Goal: Learn about a topic

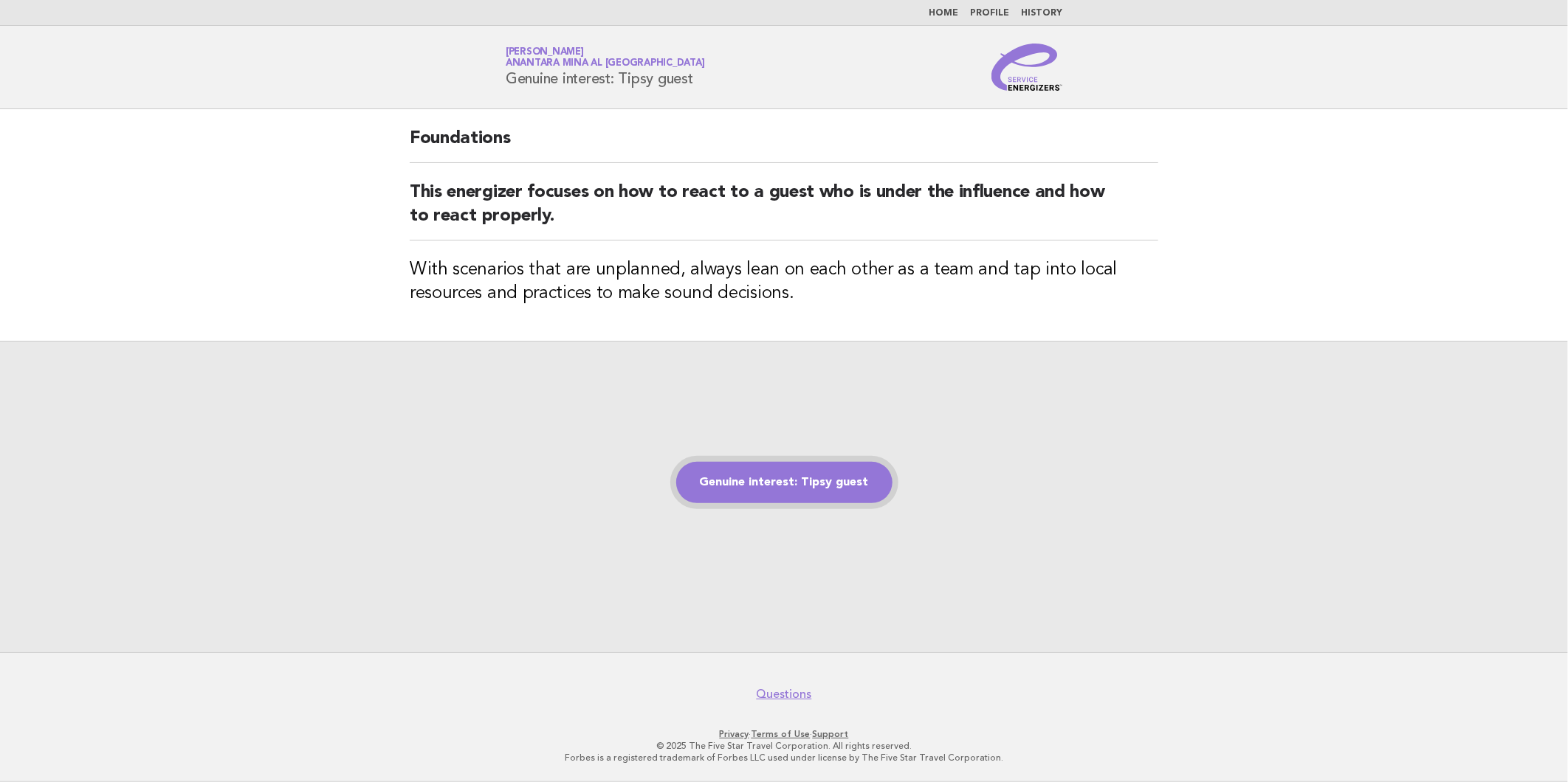
click at [801, 478] on link "Genuine interest: Tipsy guest" at bounding box center [784, 482] width 216 height 41
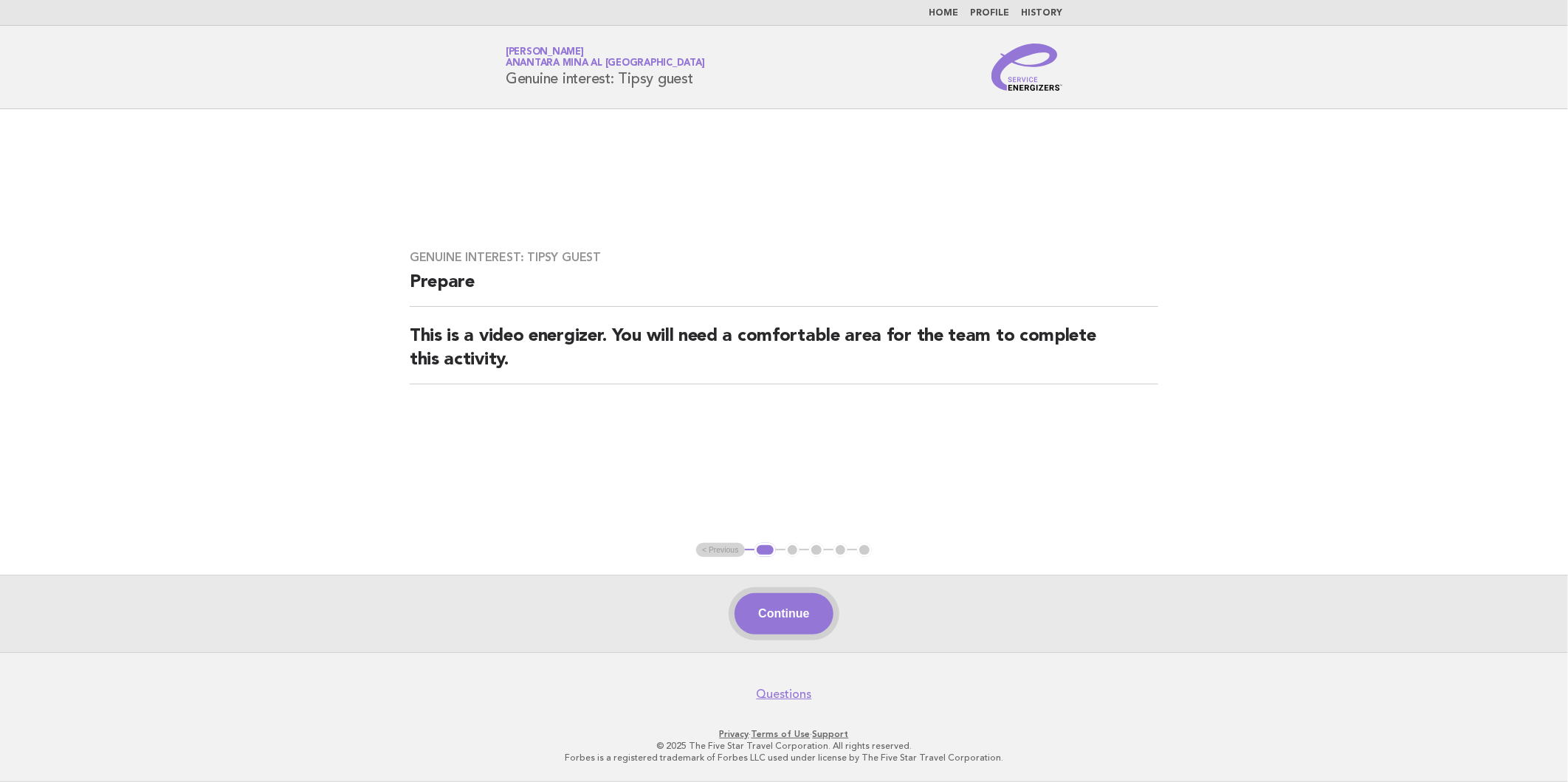
click at [793, 614] on button "Continue" at bounding box center [783, 613] width 98 height 41
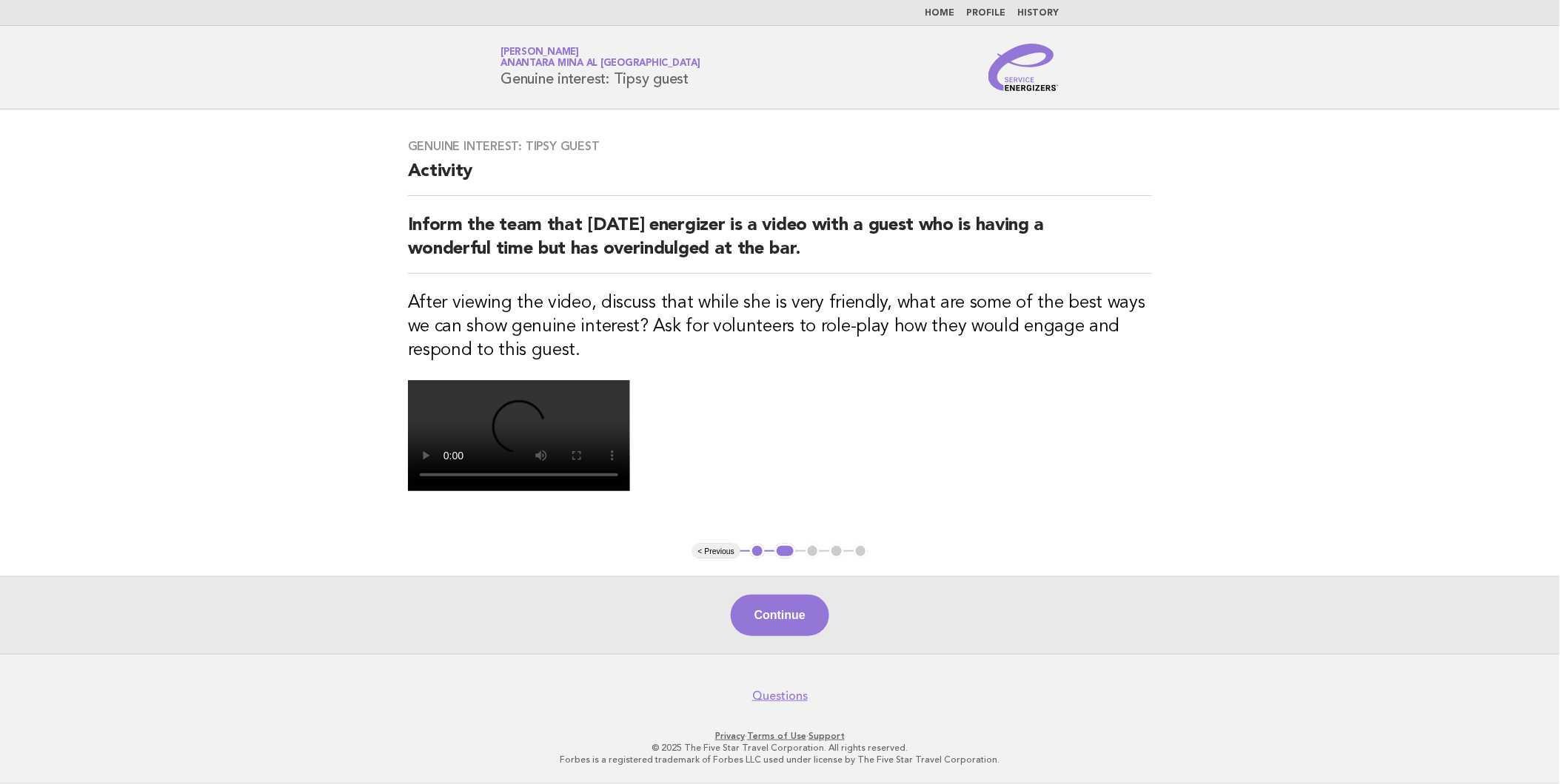
scroll to position [82, 0]
click at [781, 636] on button "Continue" at bounding box center [780, 615] width 98 height 41
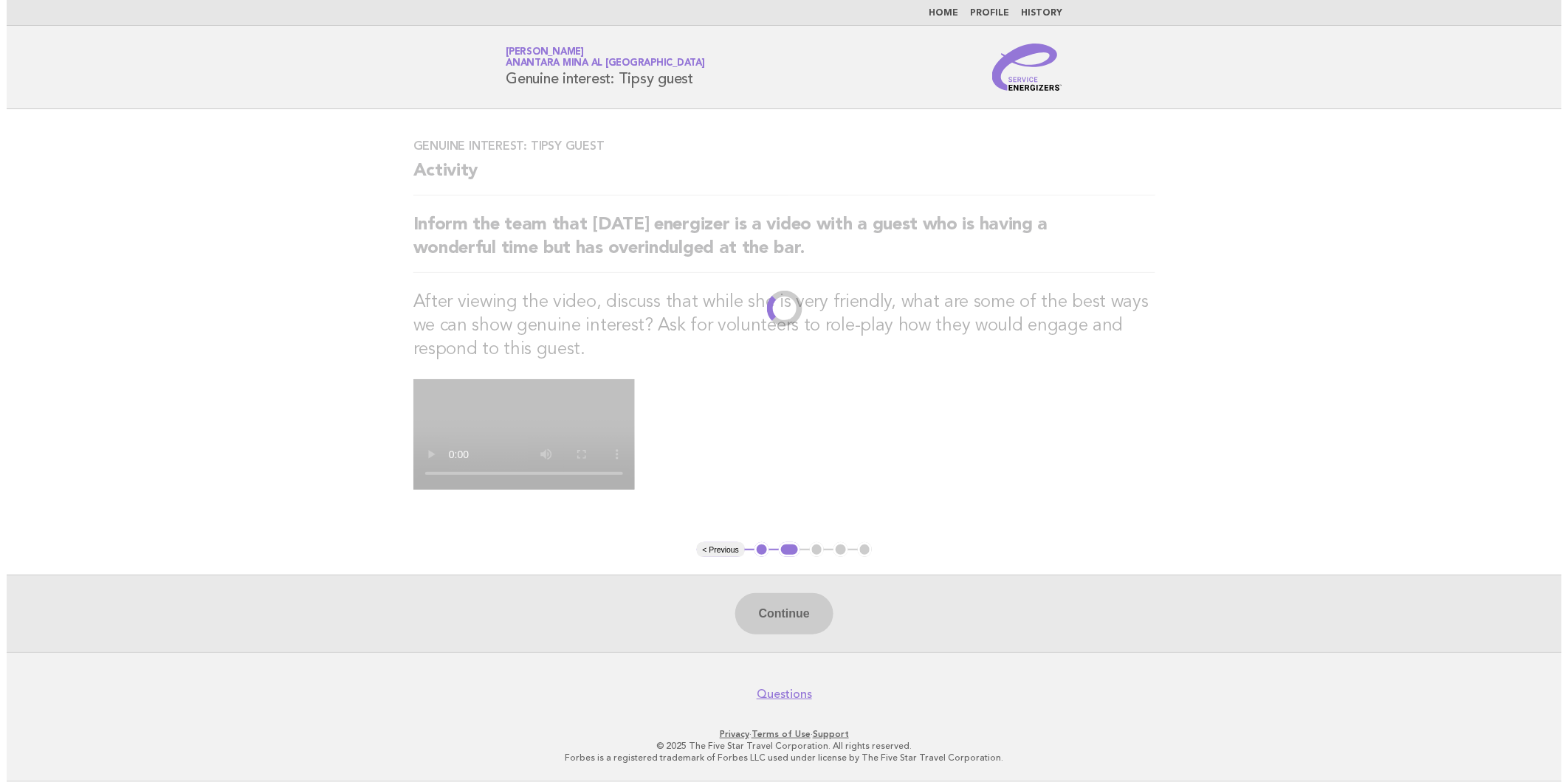
scroll to position [0, 0]
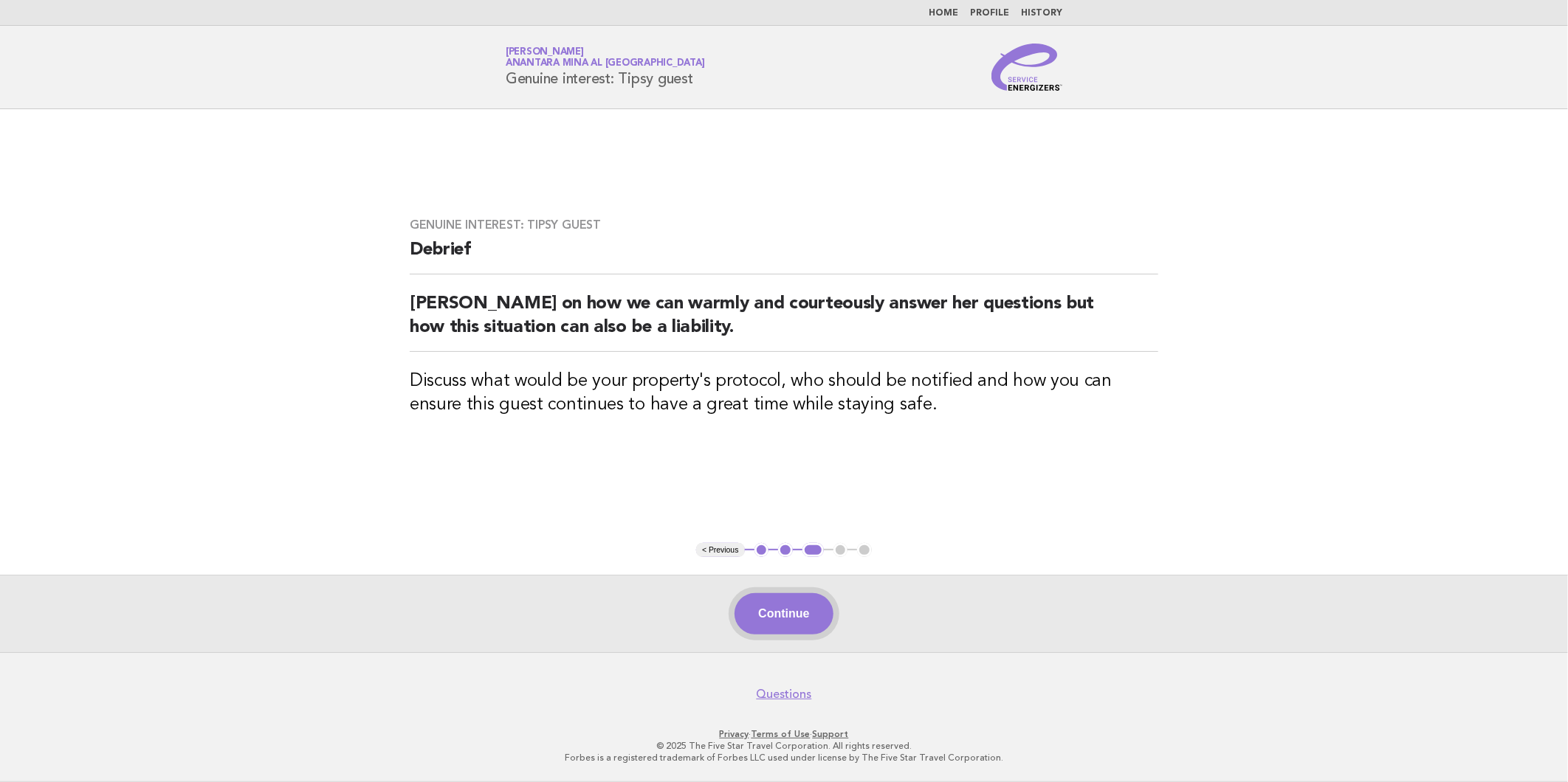
click at [805, 606] on button "Continue" at bounding box center [783, 613] width 98 height 41
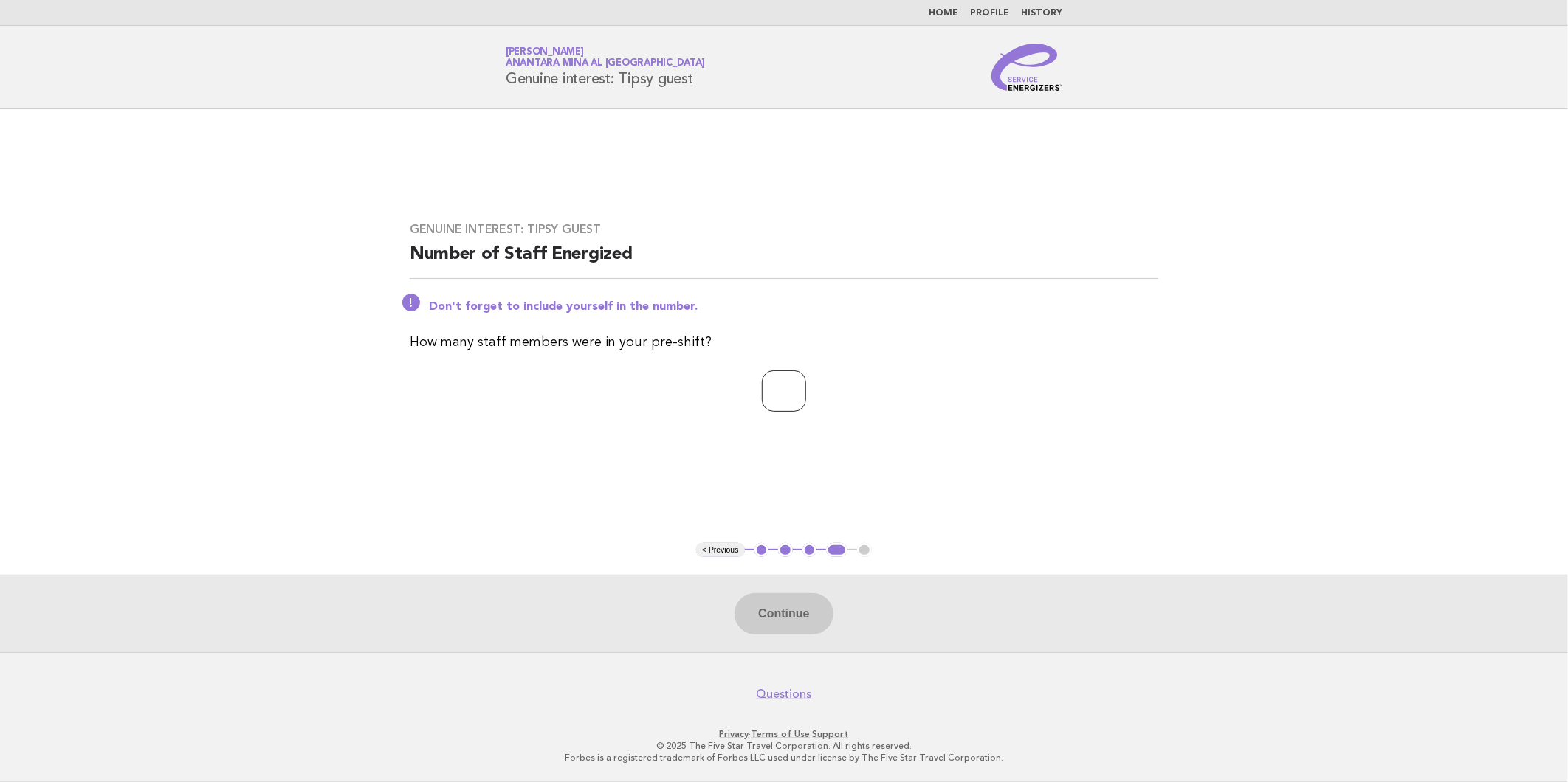
click at [787, 405] on input "number" at bounding box center [784, 391] width 45 height 41
type input "*"
click at [791, 606] on button "Continue" at bounding box center [783, 613] width 98 height 41
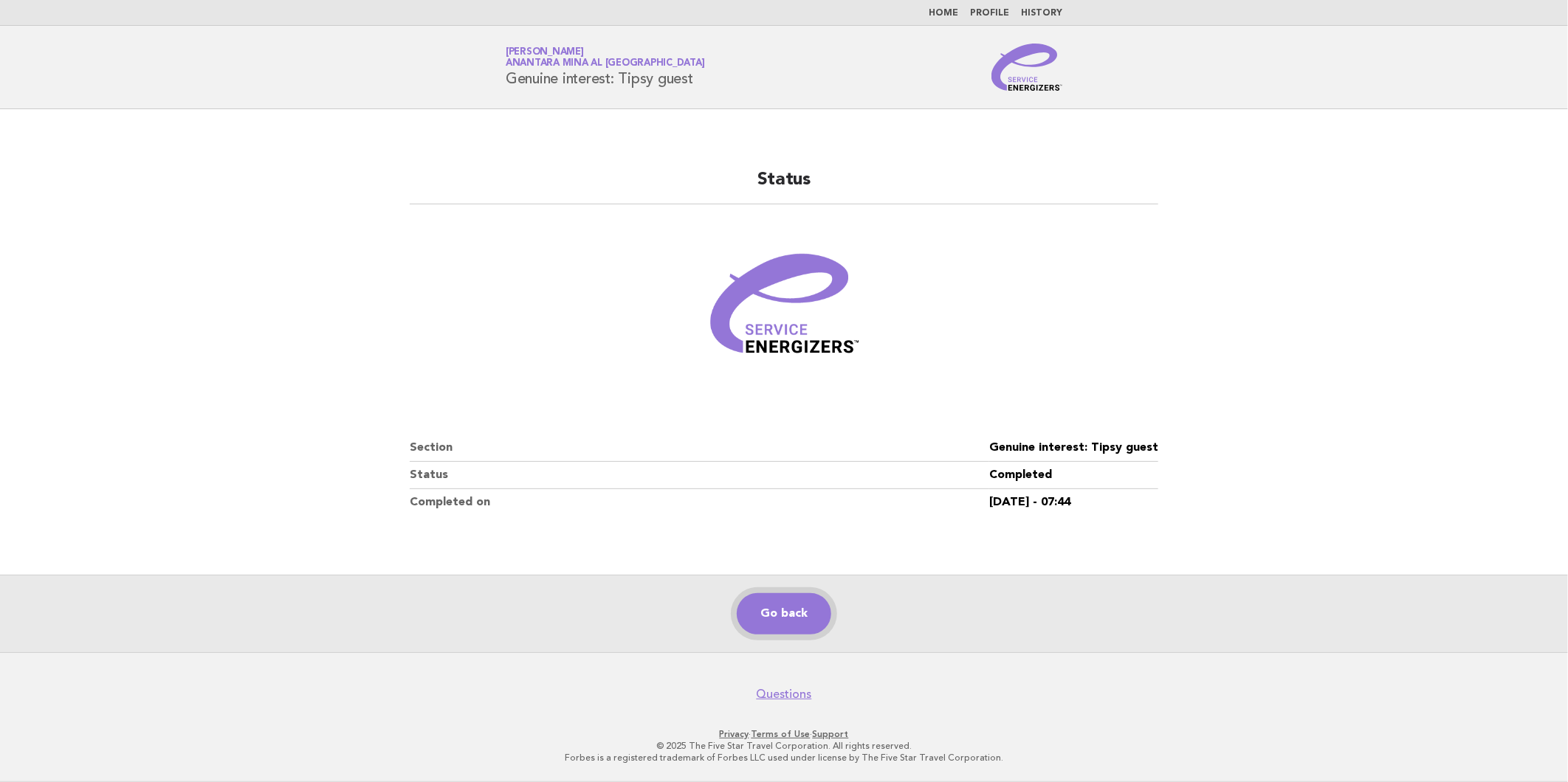
click at [775, 611] on link "Go back" at bounding box center [784, 613] width 94 height 41
